Goal: Navigation & Orientation: Find specific page/section

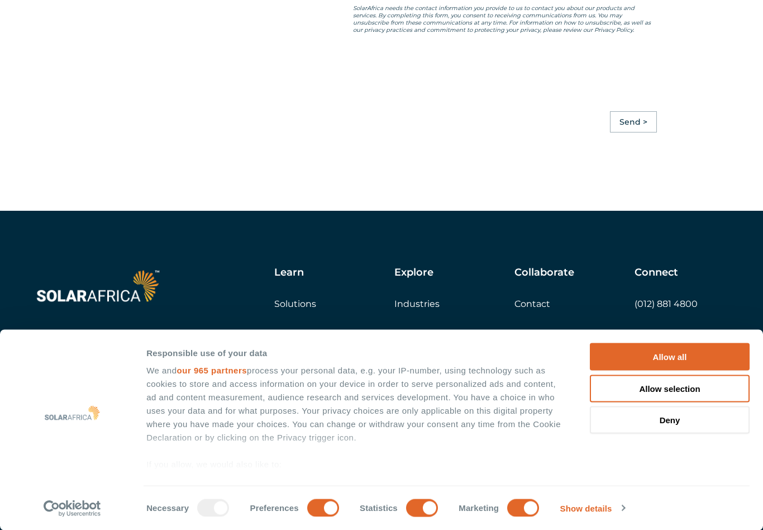
scroll to position [2647, 0]
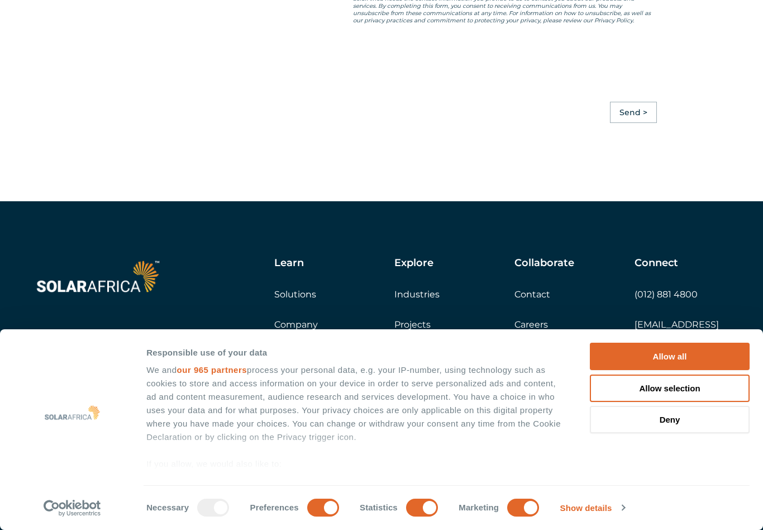
click at [294, 300] on link "Solutions" at bounding box center [295, 294] width 42 height 11
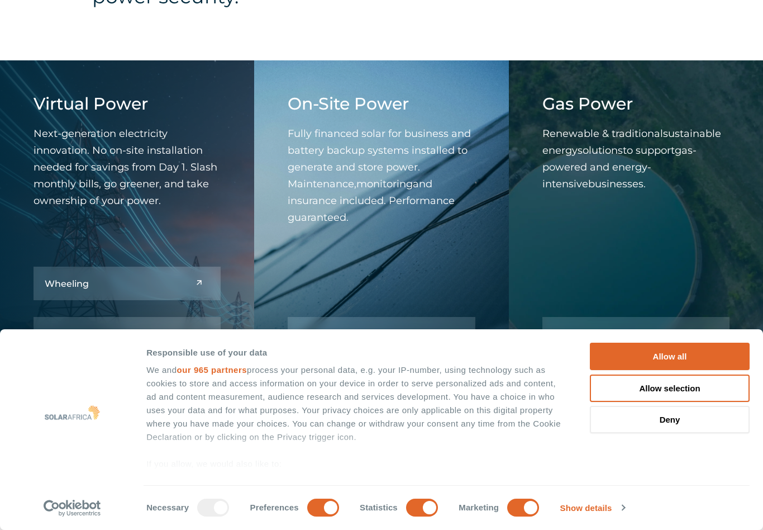
scroll to position [532, 0]
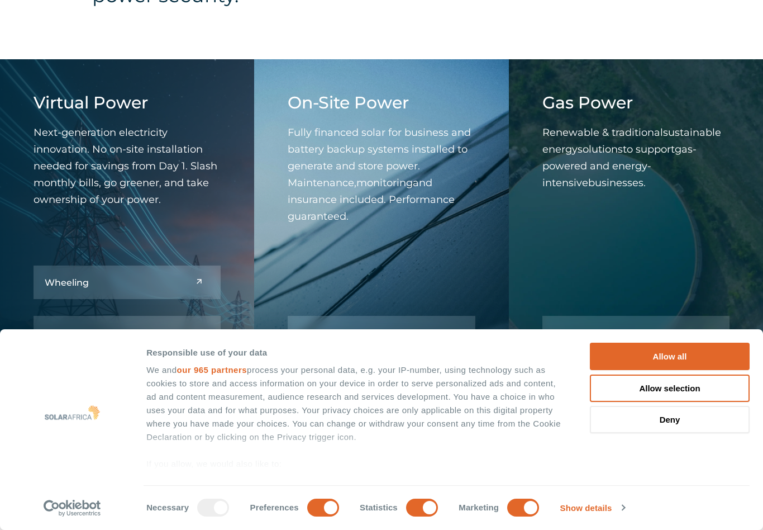
click at [680, 370] on button "Allow all" at bounding box center [670, 356] width 160 height 27
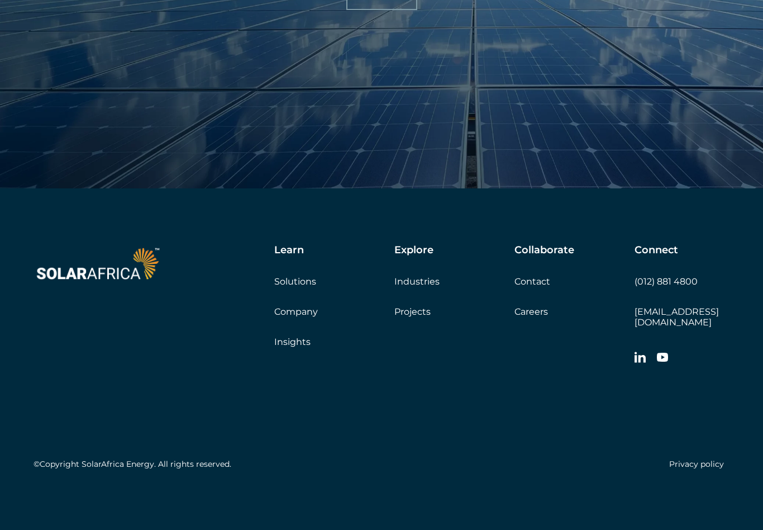
scroll to position [1344, 0]
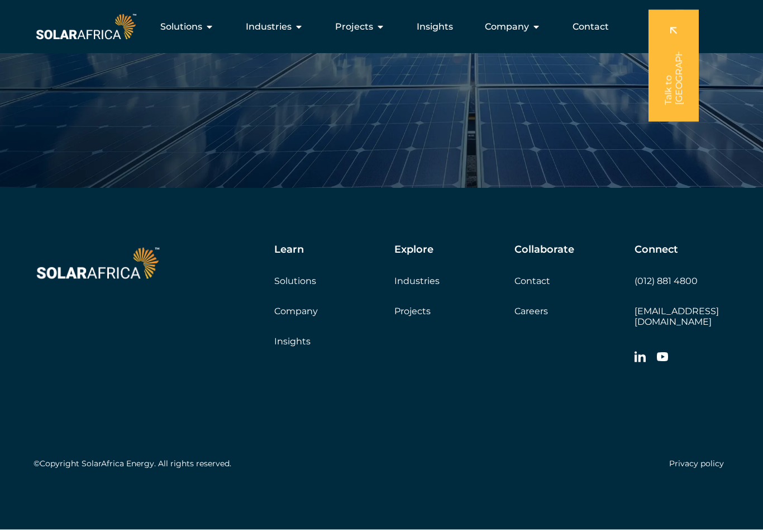
click at [410, 317] on link "Projects" at bounding box center [412, 311] width 36 height 11
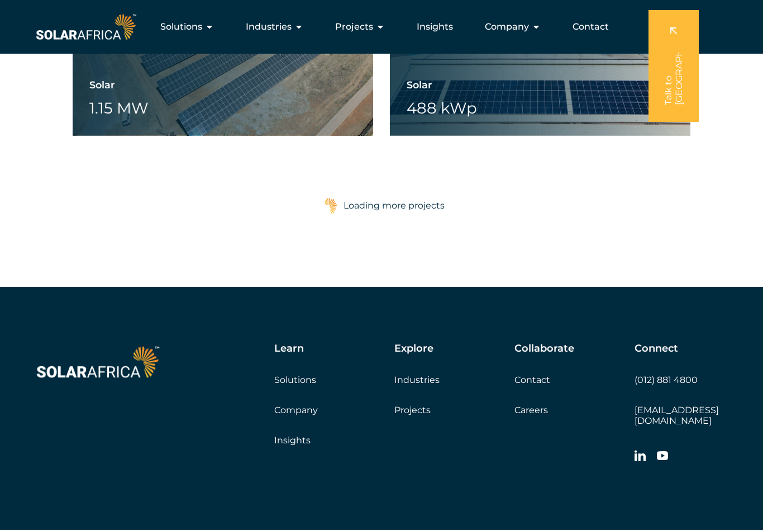
scroll to position [1822, 0]
